Goal: Task Accomplishment & Management: Complete application form

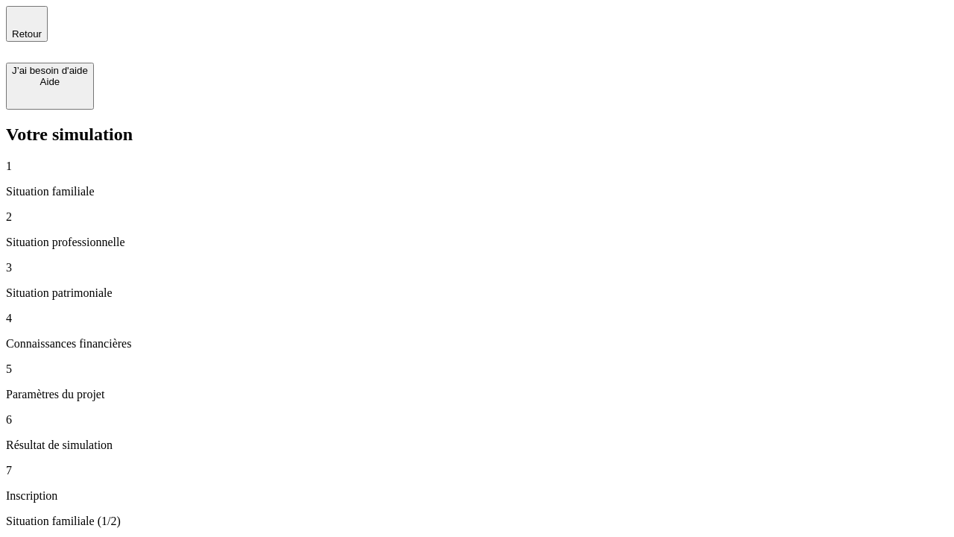
type input "70 000"
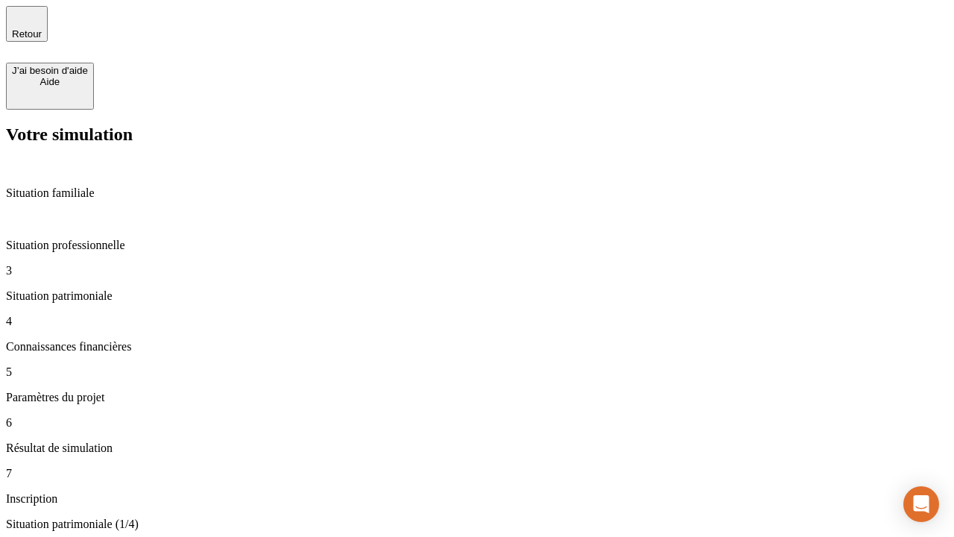
type input "1 000"
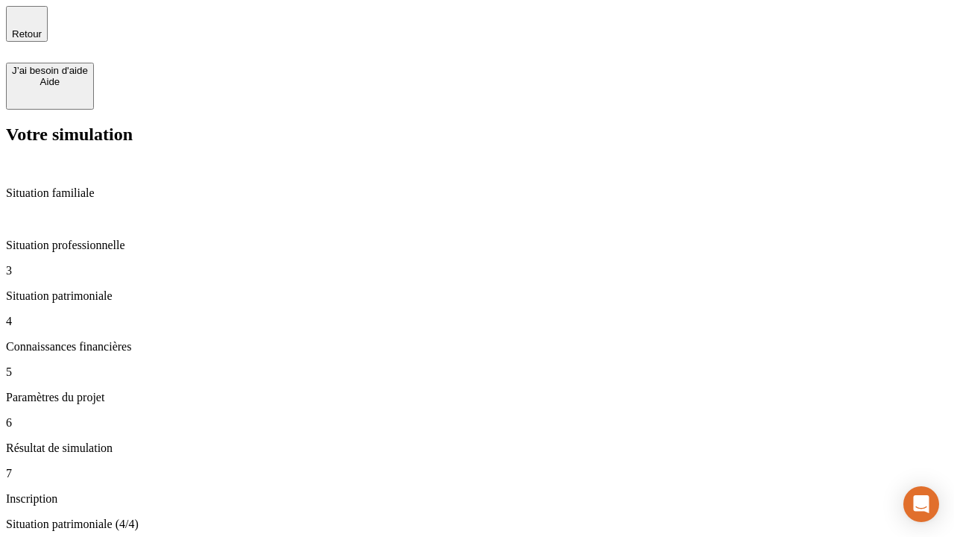
type input "800"
type input "6"
type input "400"
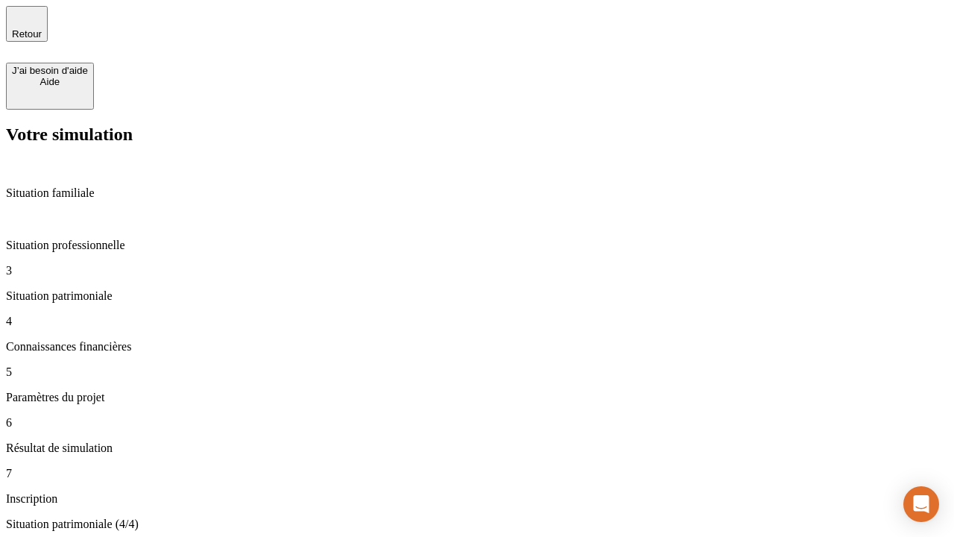
type input "3"
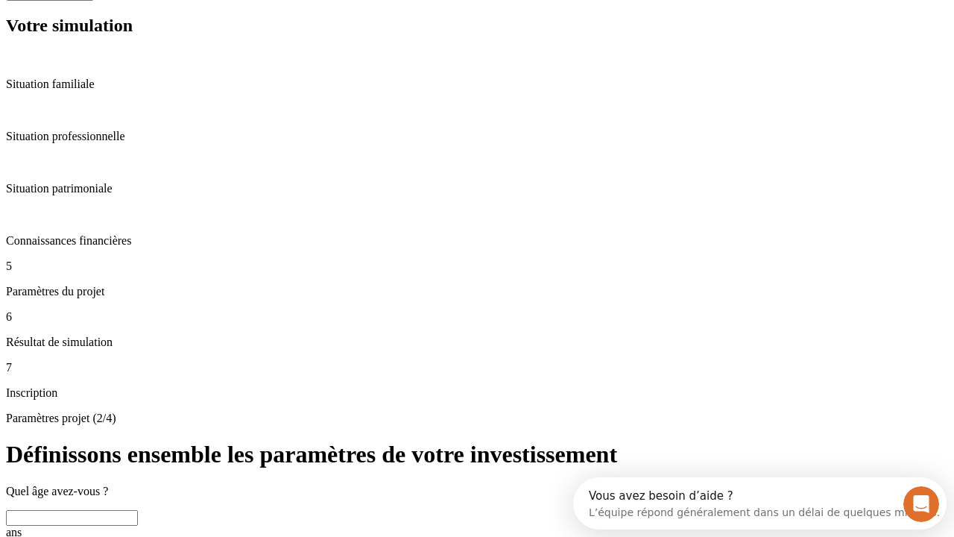
scroll to position [52, 0]
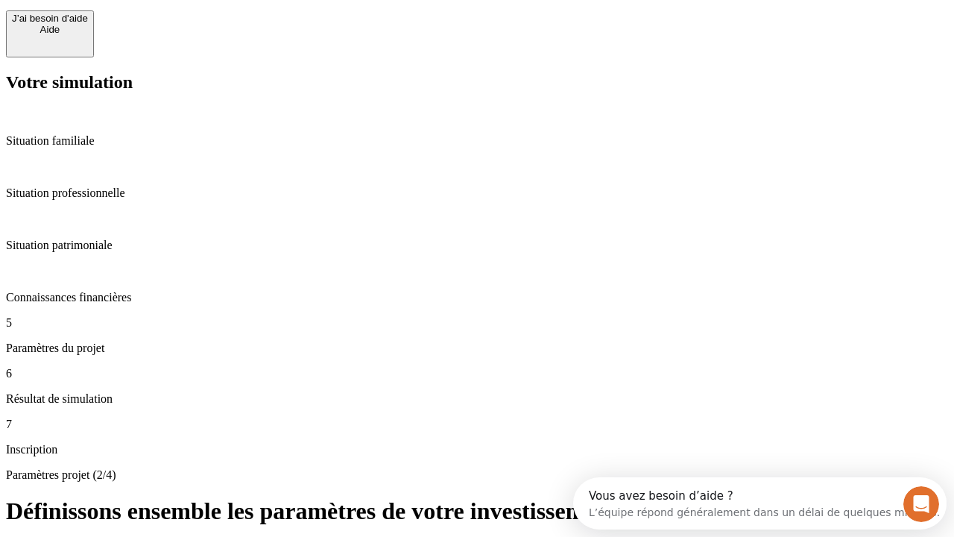
type input "35"
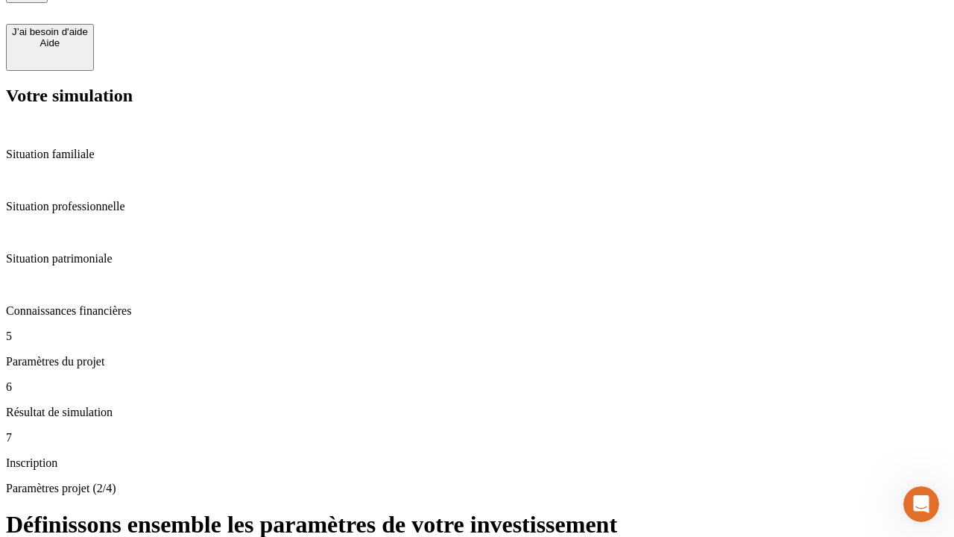
type input "500"
type input "640"
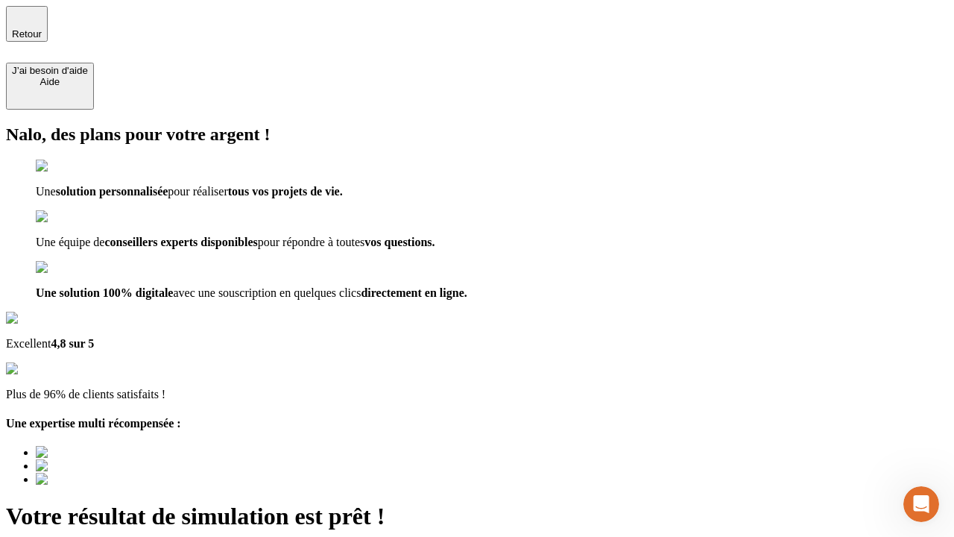
type input "[EMAIL_ADDRESS][DOMAIN_NAME]"
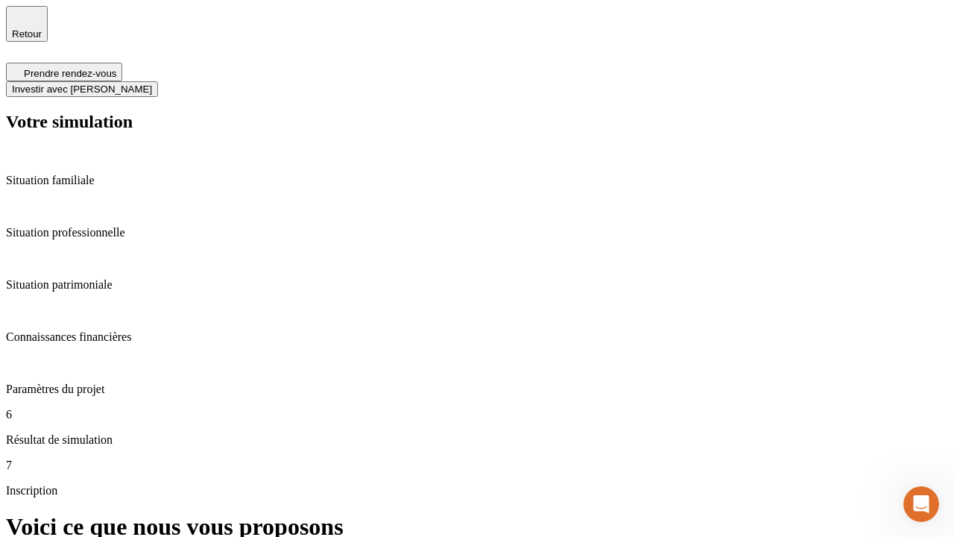
click at [152, 83] on span "Investir avec [PERSON_NAME]" at bounding box center [82, 88] width 140 height 11
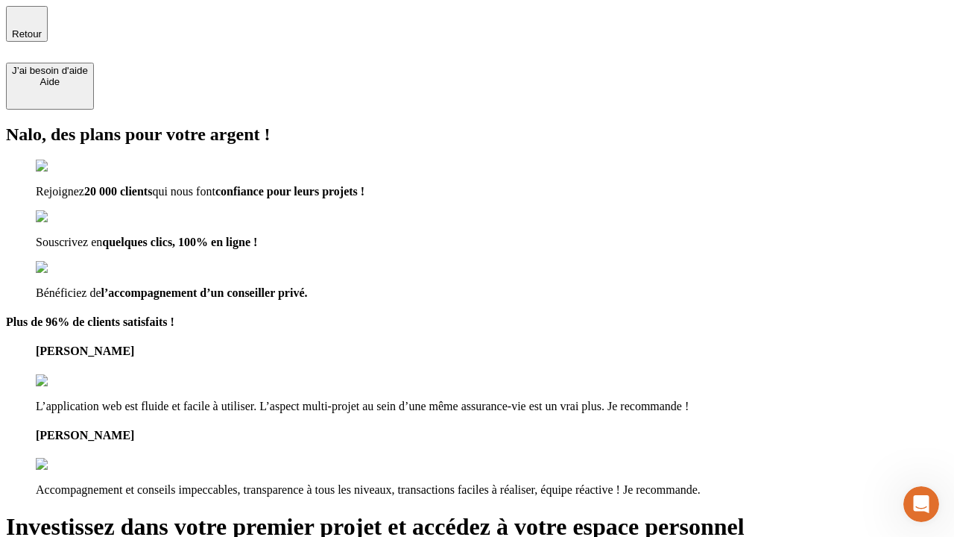
type input "abc"
